Goal: Find specific page/section: Find specific page/section

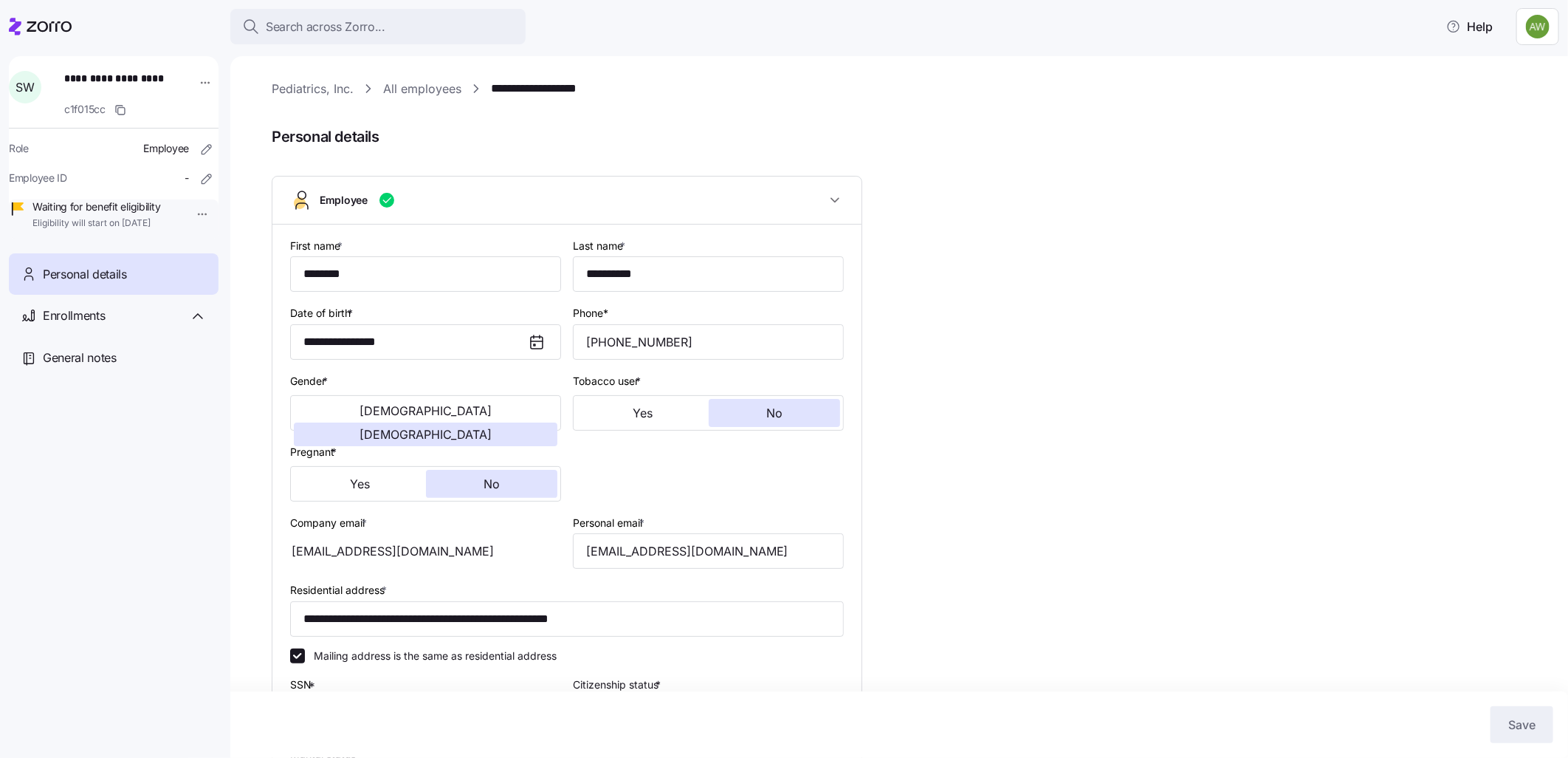
click at [431, 89] on link "All employees" at bounding box center [422, 89] width 78 height 19
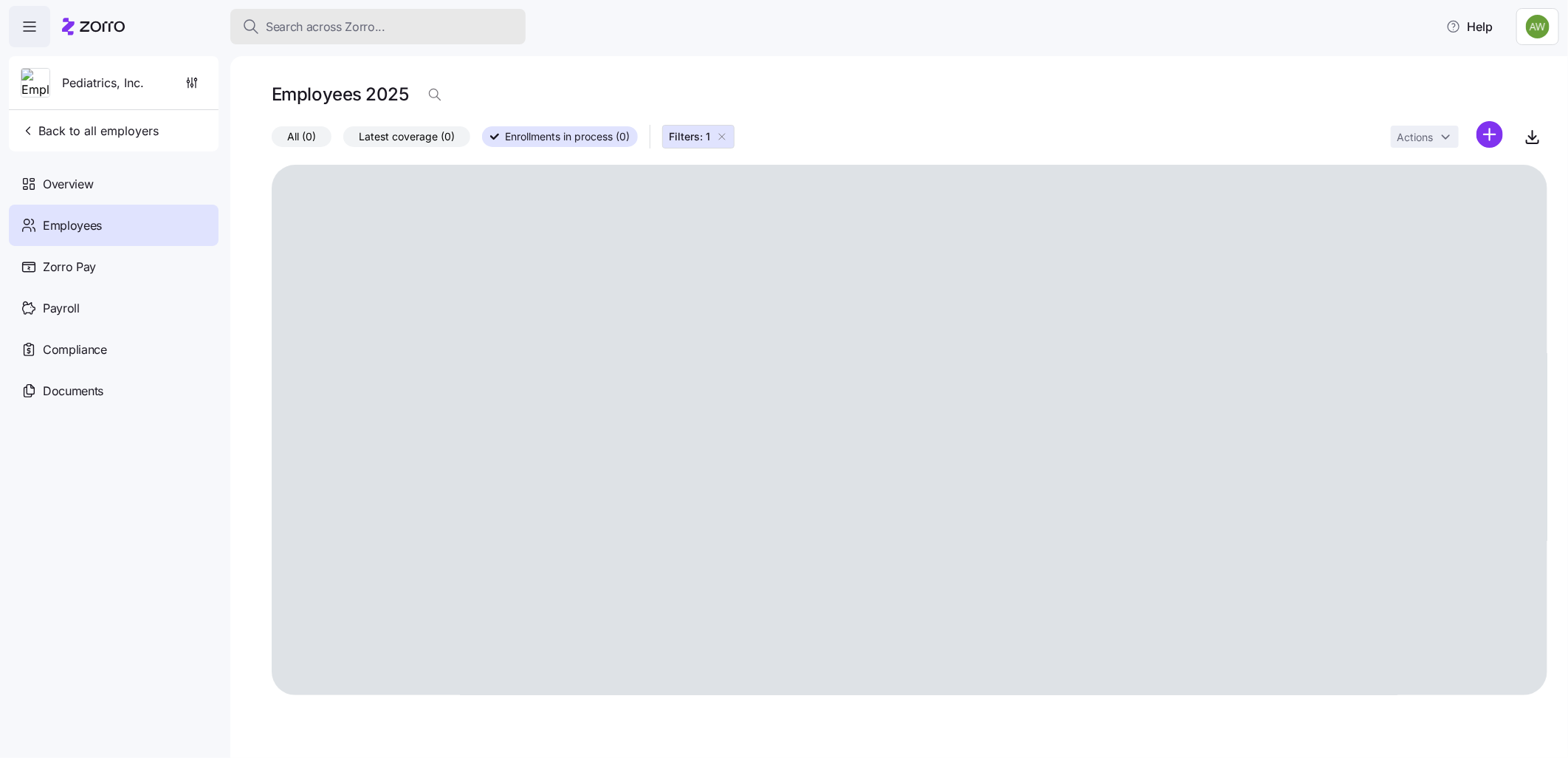
click at [395, 22] on div "Search across Zorro..." at bounding box center [378, 26] width 271 height 19
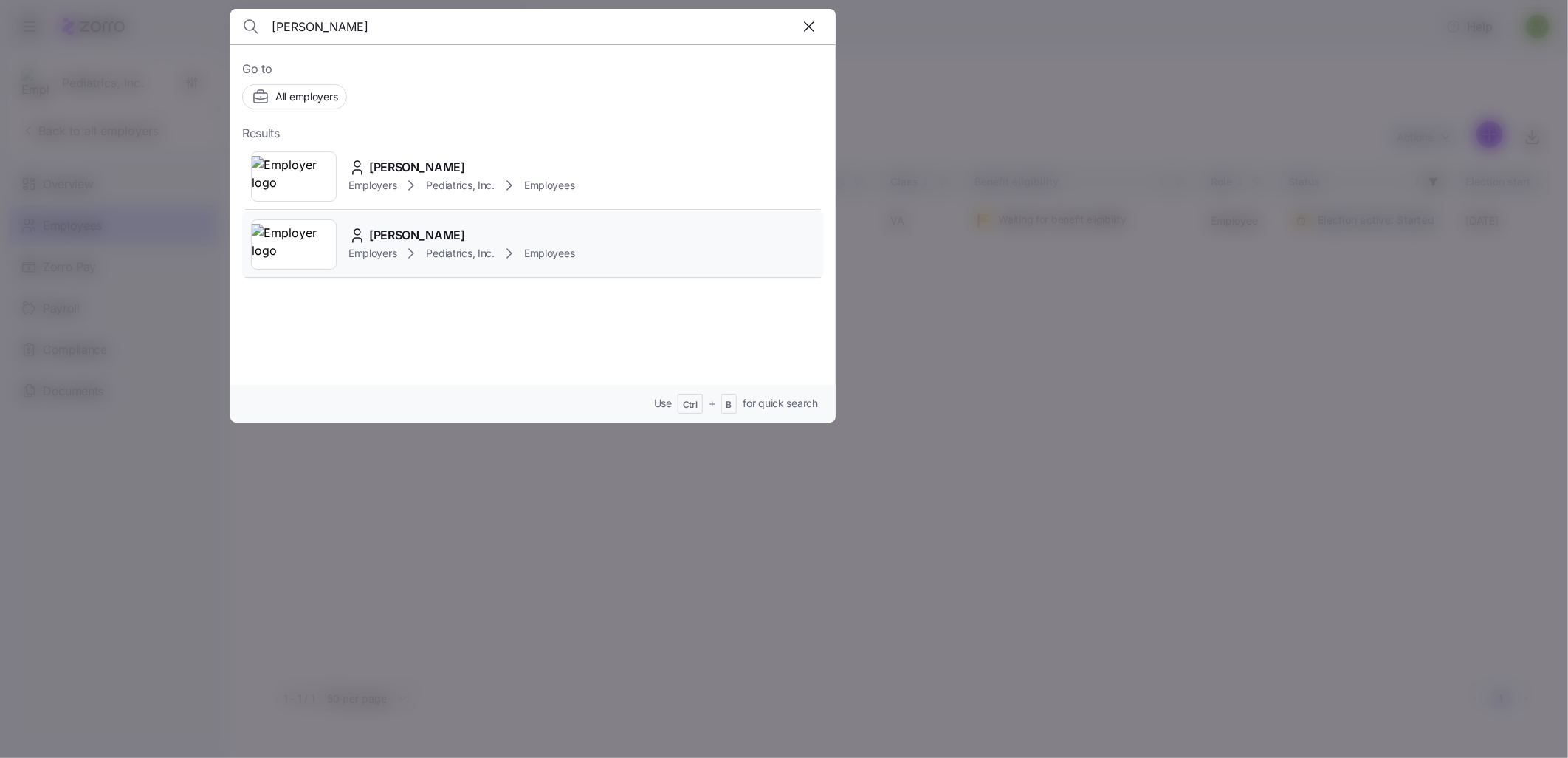
type input "sarah"
click at [356, 230] on icon at bounding box center [357, 232] width 6 height 6
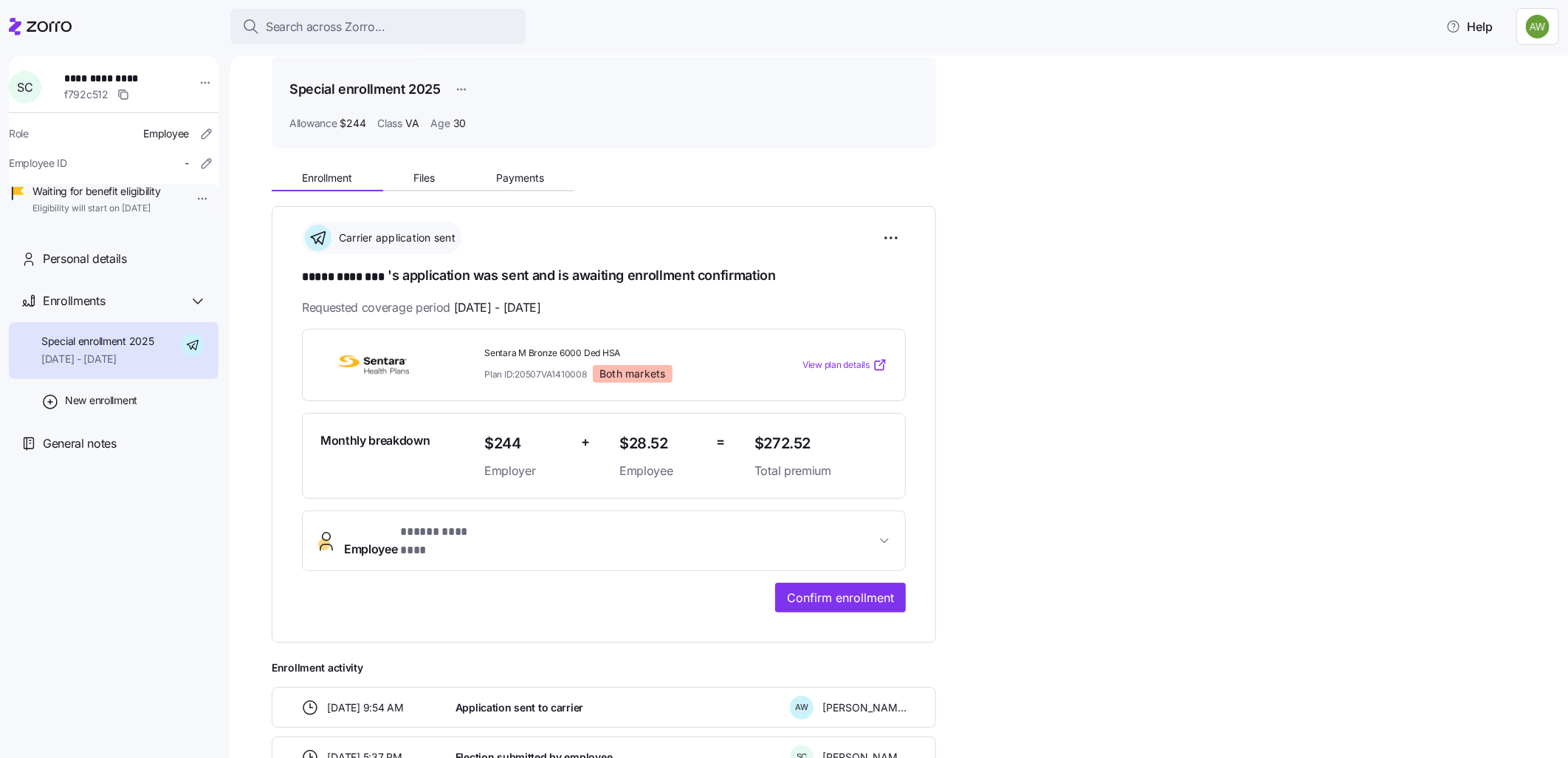
scroll to position [82, 0]
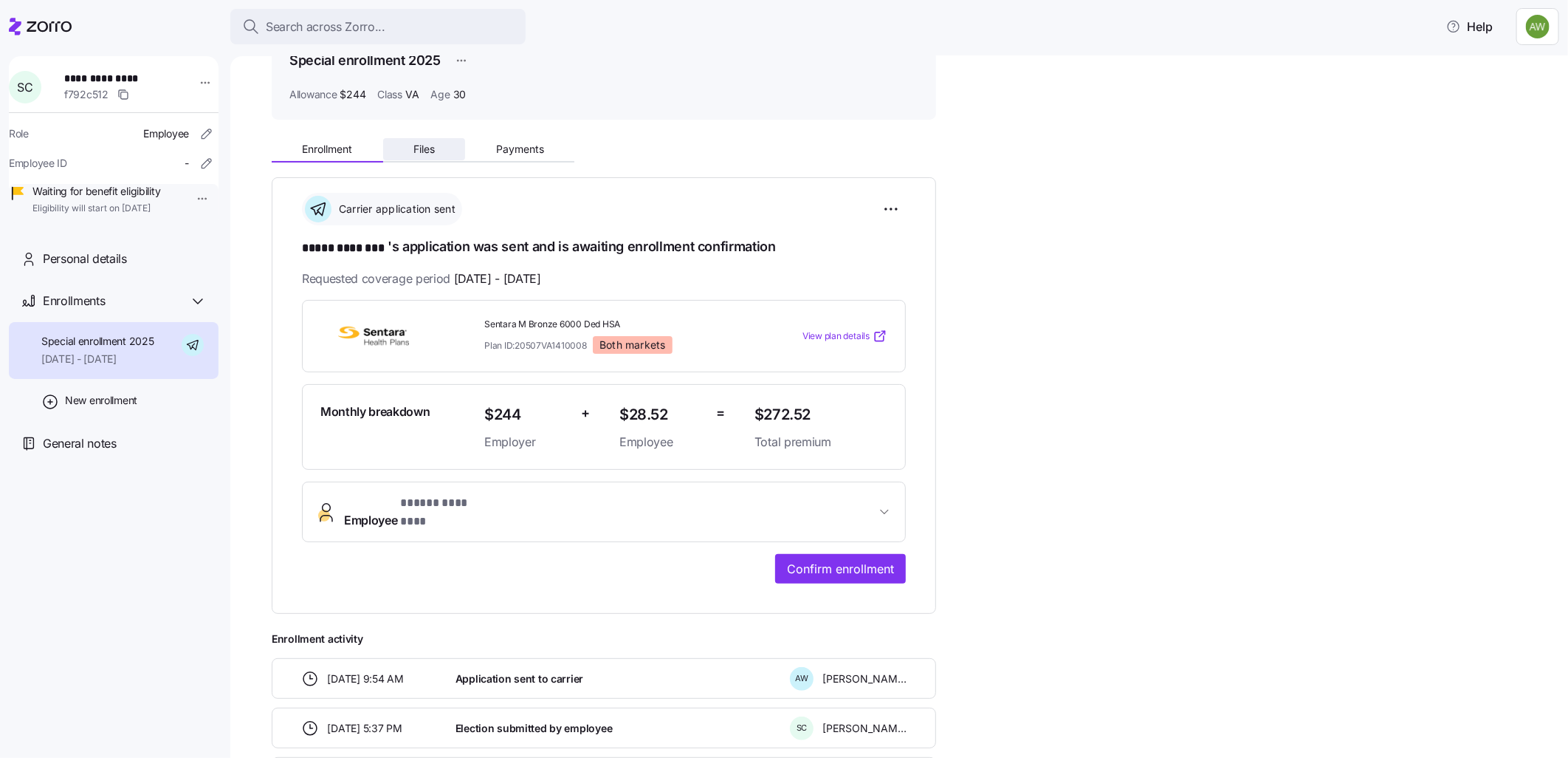
click at [432, 157] on button "Files" at bounding box center [425, 149] width 83 height 22
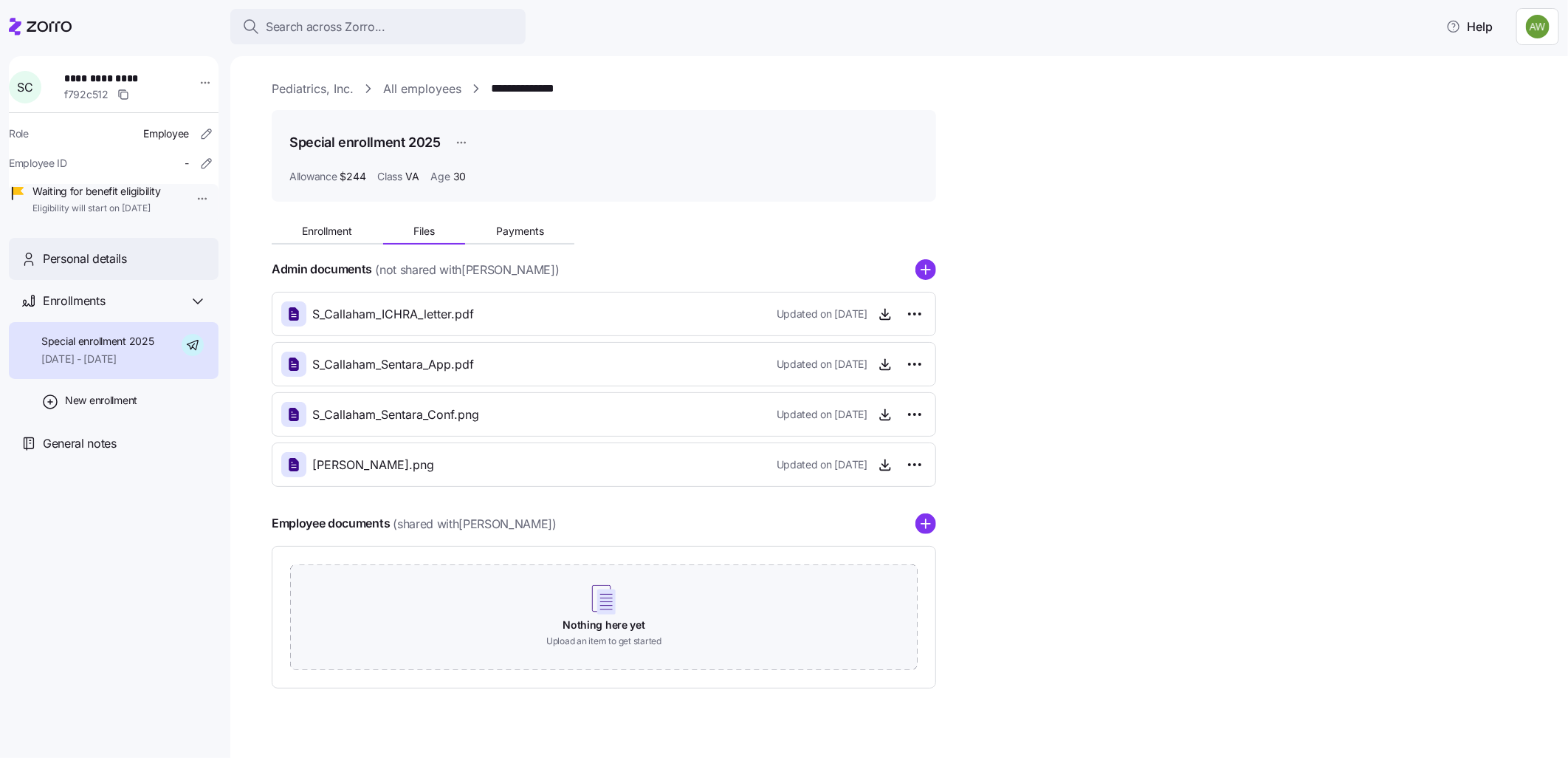
click at [85, 268] on span "Personal details" at bounding box center [85, 258] width 85 height 19
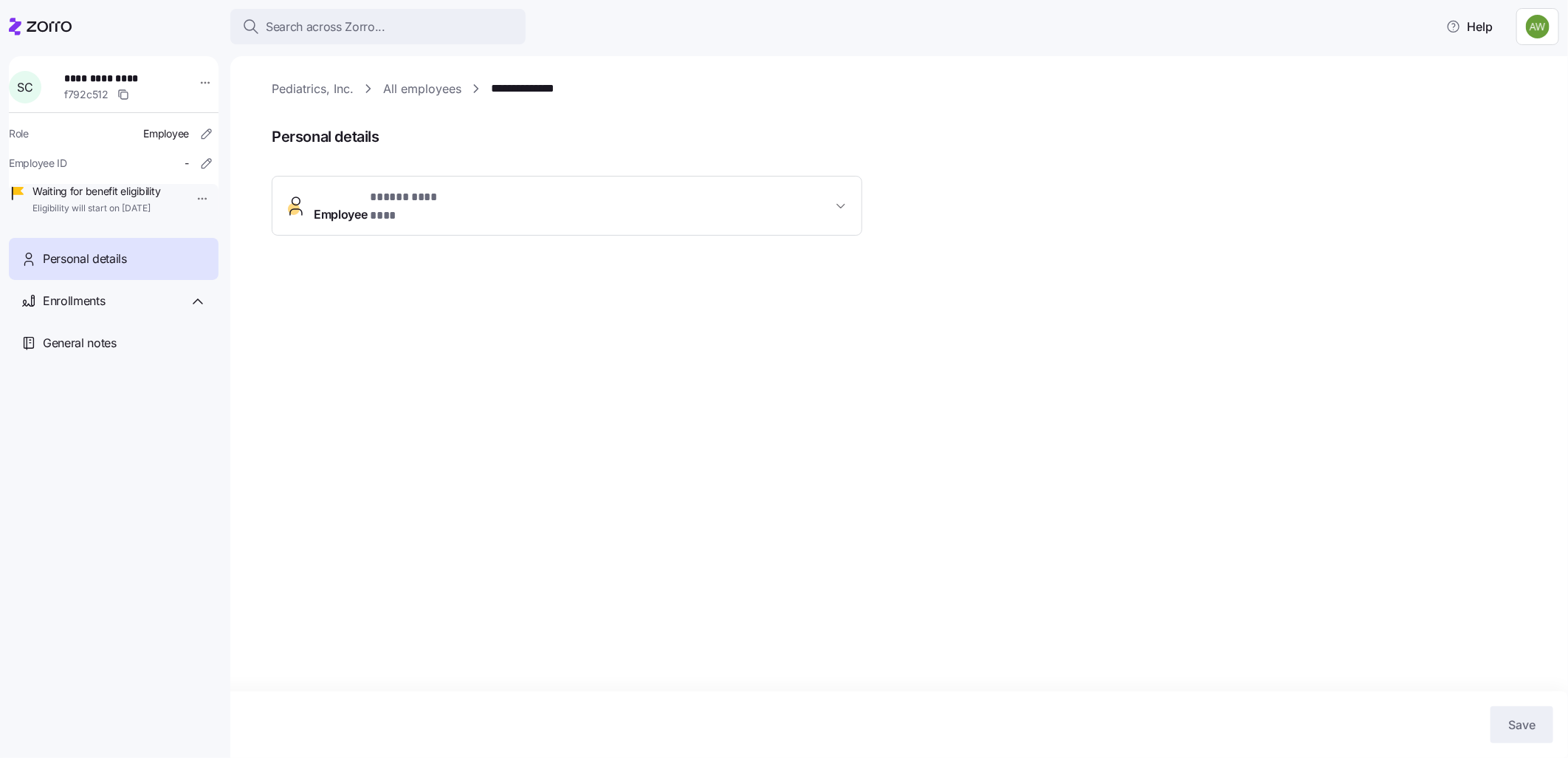
click at [551, 195] on span "Employee * ***** ******** *" at bounding box center [573, 206] width 518 height 35
